Goal: Task Accomplishment & Management: Manage account settings

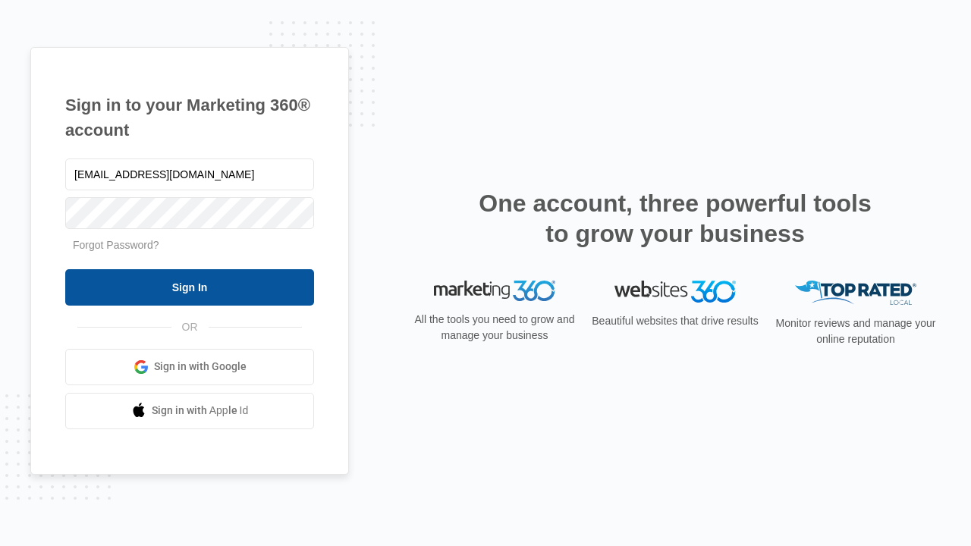
click at [190, 287] on input "Sign In" at bounding box center [189, 287] width 249 height 36
